Goal: Information Seeking & Learning: Find specific fact

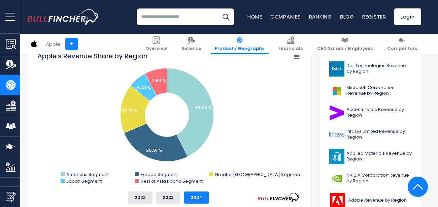
scroll to position [202, 0]
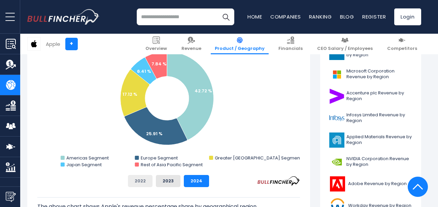
click at [143, 180] on button "2022" at bounding box center [140, 181] width 25 height 12
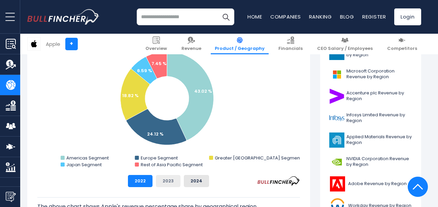
click at [171, 176] on button "2023" at bounding box center [168, 181] width 25 height 12
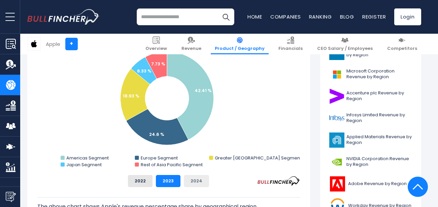
click at [192, 183] on button "2024" at bounding box center [196, 181] width 25 height 12
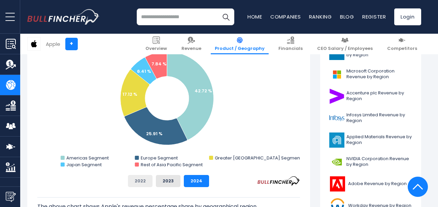
click at [146, 180] on button "2022" at bounding box center [140, 181] width 25 height 12
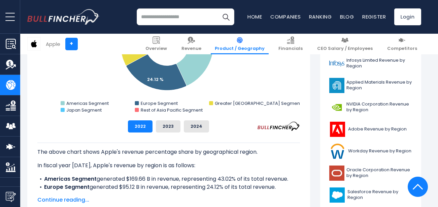
scroll to position [269, 0]
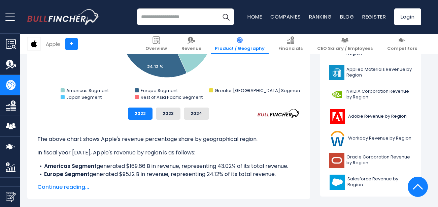
click at [81, 183] on span "Continue reading..." at bounding box center [168, 187] width 263 height 8
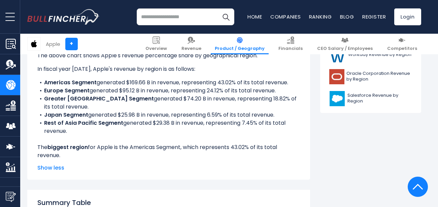
scroll to position [337, 0]
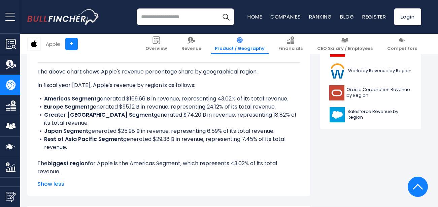
drag, startPoint x: 38, startPoint y: 153, endPoint x: 295, endPoint y: 173, distance: 257.4
click at [295, 173] on div "The above chart shows Apple's revenue percentage share by geographical region. …" at bounding box center [168, 122] width 263 height 121
drag, startPoint x: 295, startPoint y: 173, endPoint x: 244, endPoint y: 156, distance: 53.5
copy div "The biggest region for Apple is the Americas Segment, which represents 43.02% o…"
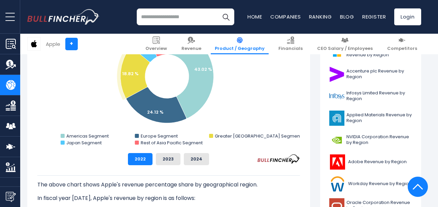
scroll to position [236, 0]
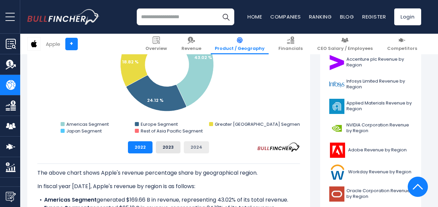
click at [193, 151] on button "2024" at bounding box center [196, 147] width 25 height 12
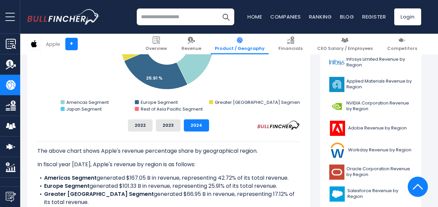
scroll to position [269, 0]
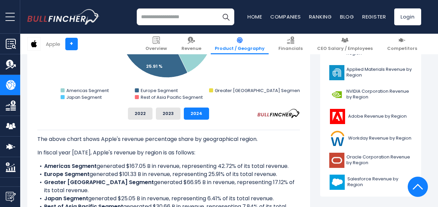
click at [228, 150] on p "In fiscal year 2024, Apple's revenue by region is as follows:" at bounding box center [168, 152] width 263 height 8
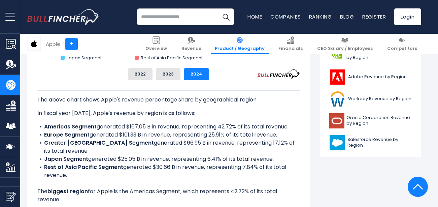
scroll to position [236, 0]
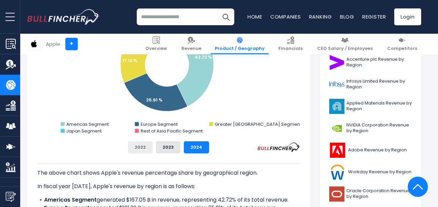
click at [143, 146] on button "2022" at bounding box center [140, 147] width 25 height 12
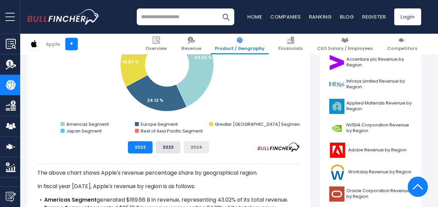
click at [191, 151] on button "2024" at bounding box center [196, 147] width 25 height 12
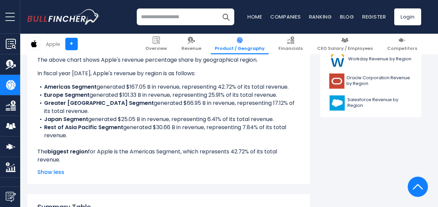
scroll to position [337, 0]
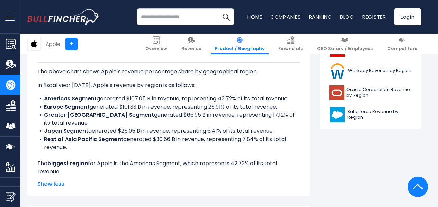
drag, startPoint x: 37, startPoint y: 155, endPoint x: 293, endPoint y: 175, distance: 256.3
click at [293, 175] on div "The above chart shows Apple's revenue percentage share by geographical region. …" at bounding box center [168, 122] width 263 height 121
drag, startPoint x: 293, startPoint y: 175, endPoint x: 276, endPoint y: 171, distance: 17.0
copy div "The biggest region for Apple is the Americas Segment, which represents 42.72% o…"
click at [201, 48] on span "Revenue" at bounding box center [191, 49] width 20 height 6
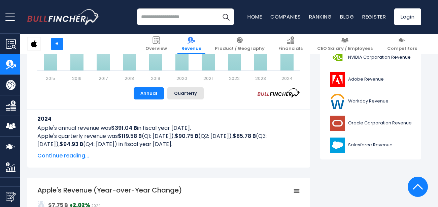
scroll to position [303, 0]
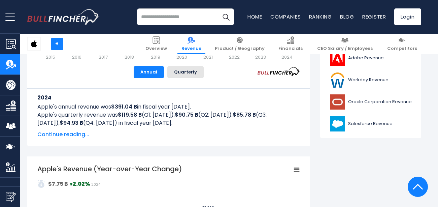
click at [82, 134] on span "Continue reading..." at bounding box center [168, 134] width 263 height 8
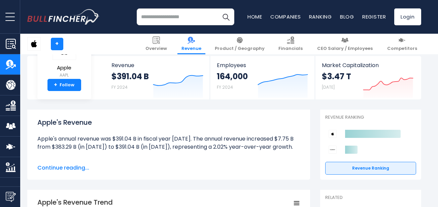
scroll to position [0, 0]
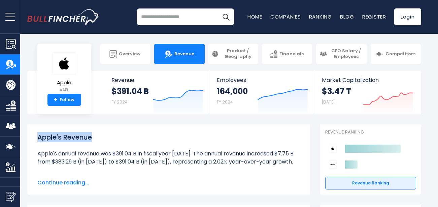
drag, startPoint x: 98, startPoint y: 137, endPoint x: 39, endPoint y: 133, distance: 59.7
click at [38, 133] on h1 "Apple's Revenue" at bounding box center [168, 137] width 263 height 10
drag, startPoint x: 39, startPoint y: 133, endPoint x: 55, endPoint y: 141, distance: 17.9
copy h1 "Apple's Revenue"
